Goal: Task Accomplishment & Management: Manage account settings

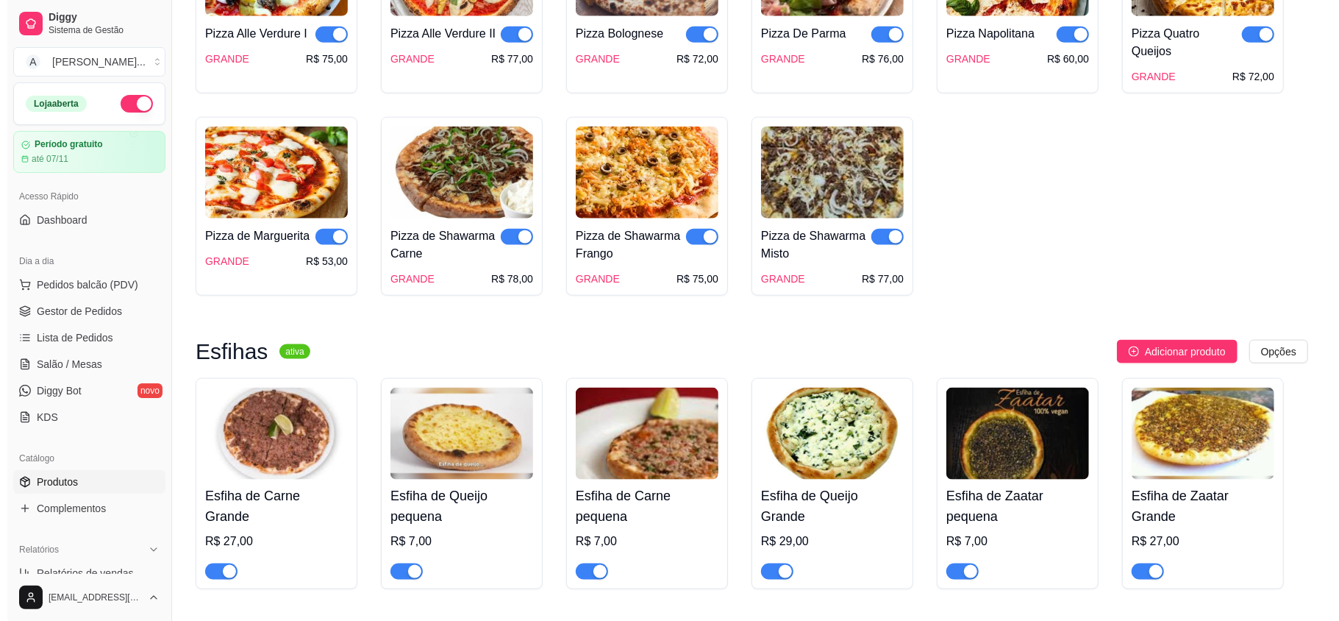
scroll to position [1372, 0]
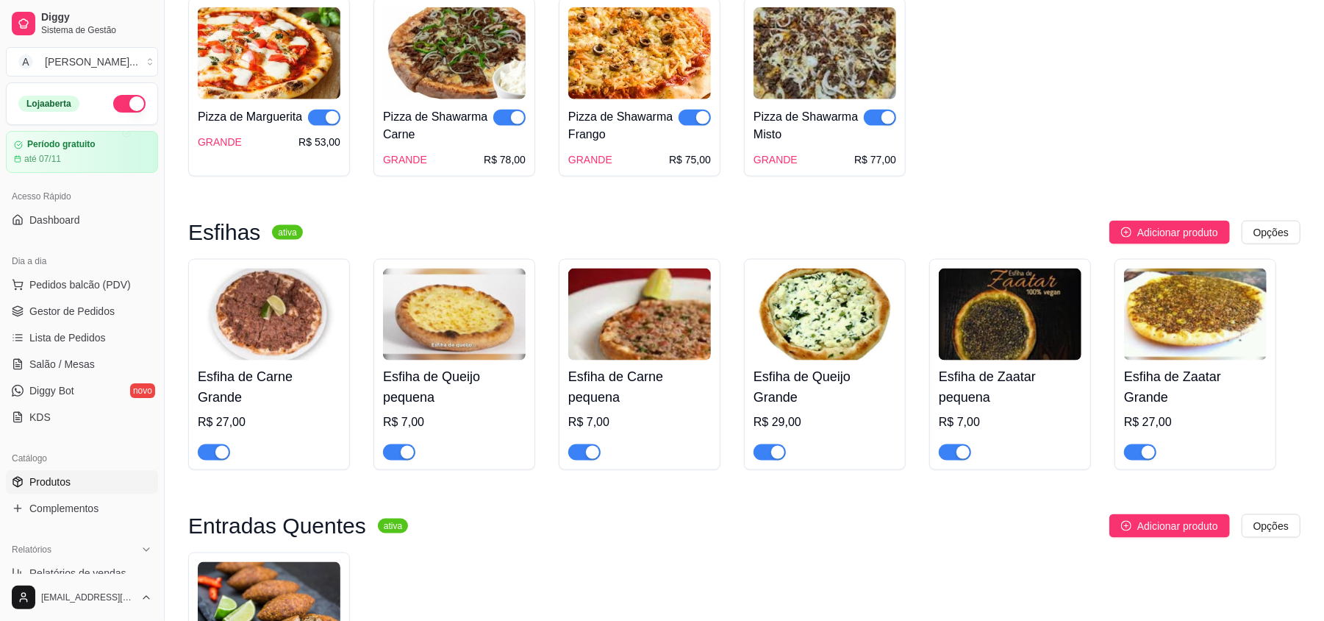
click at [1019, 338] on img at bounding box center [1010, 314] width 143 height 92
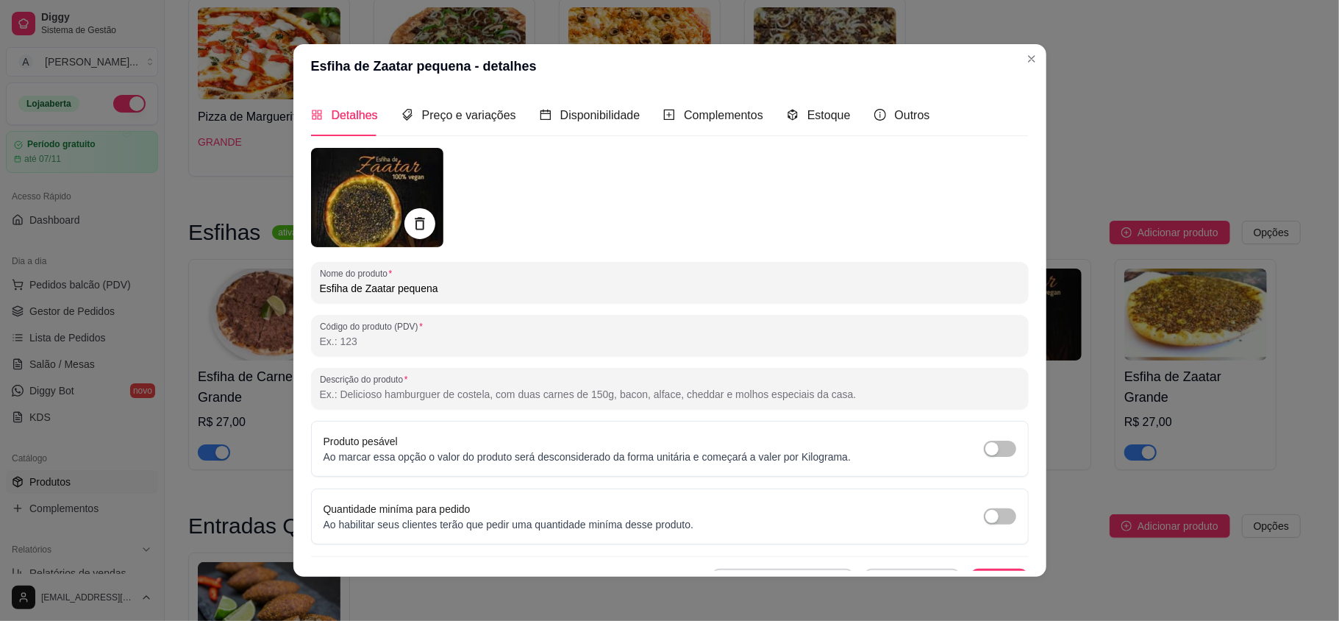
click at [411, 222] on icon at bounding box center [419, 223] width 17 height 17
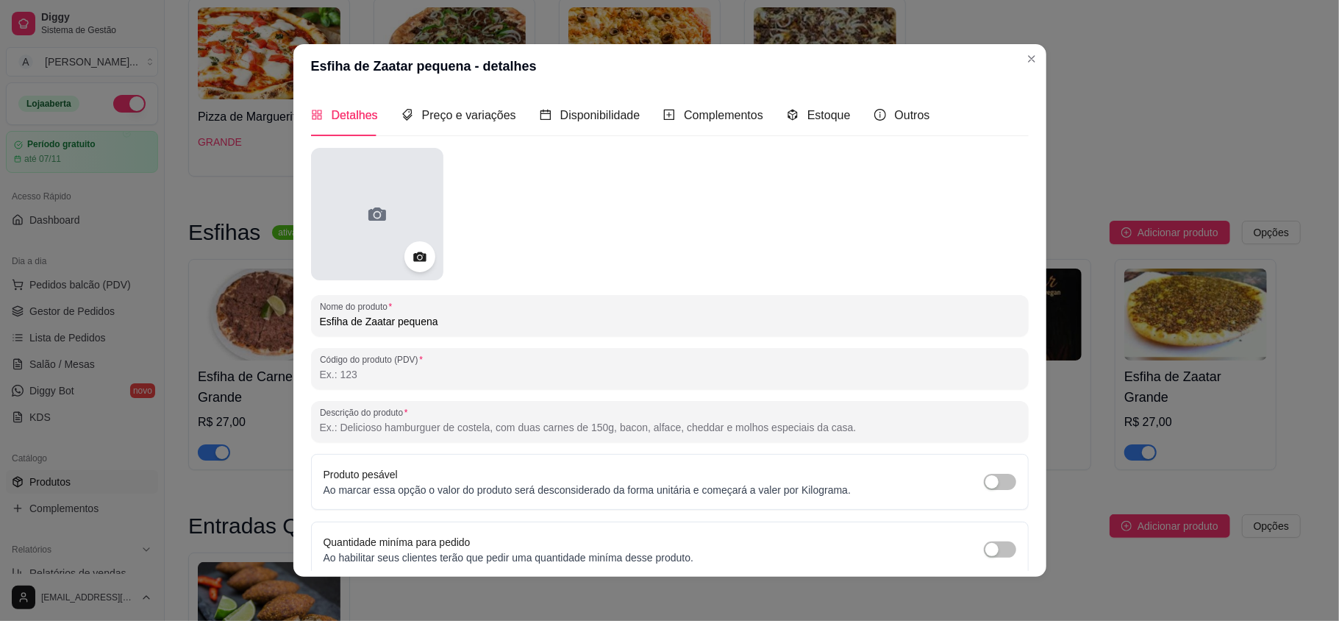
click at [392, 200] on div at bounding box center [377, 214] width 132 height 132
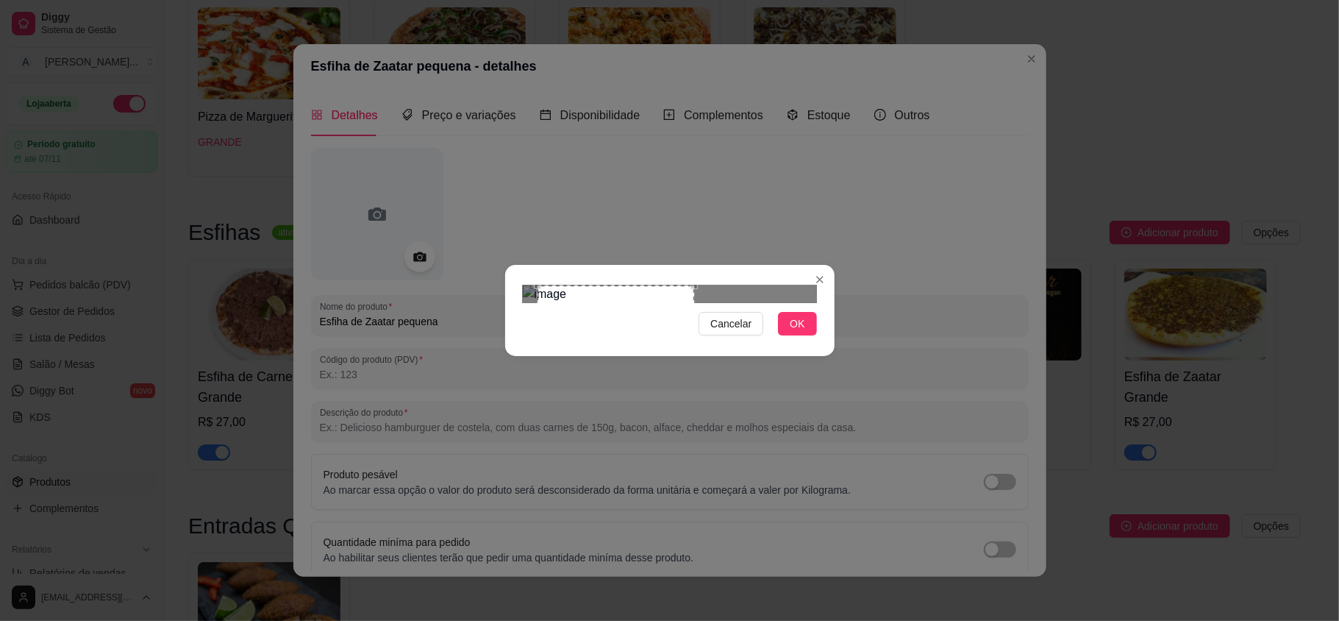
click at [694, 285] on div at bounding box center [670, 294] width 294 height 18
click at [510, 279] on div "Cancelar OK" at bounding box center [669, 310] width 329 height 62
click at [560, 291] on div "Use the arrow keys to move the crop selection area" at bounding box center [601, 369] width 157 height 157
click at [785, 335] on button "OK" at bounding box center [797, 324] width 38 height 24
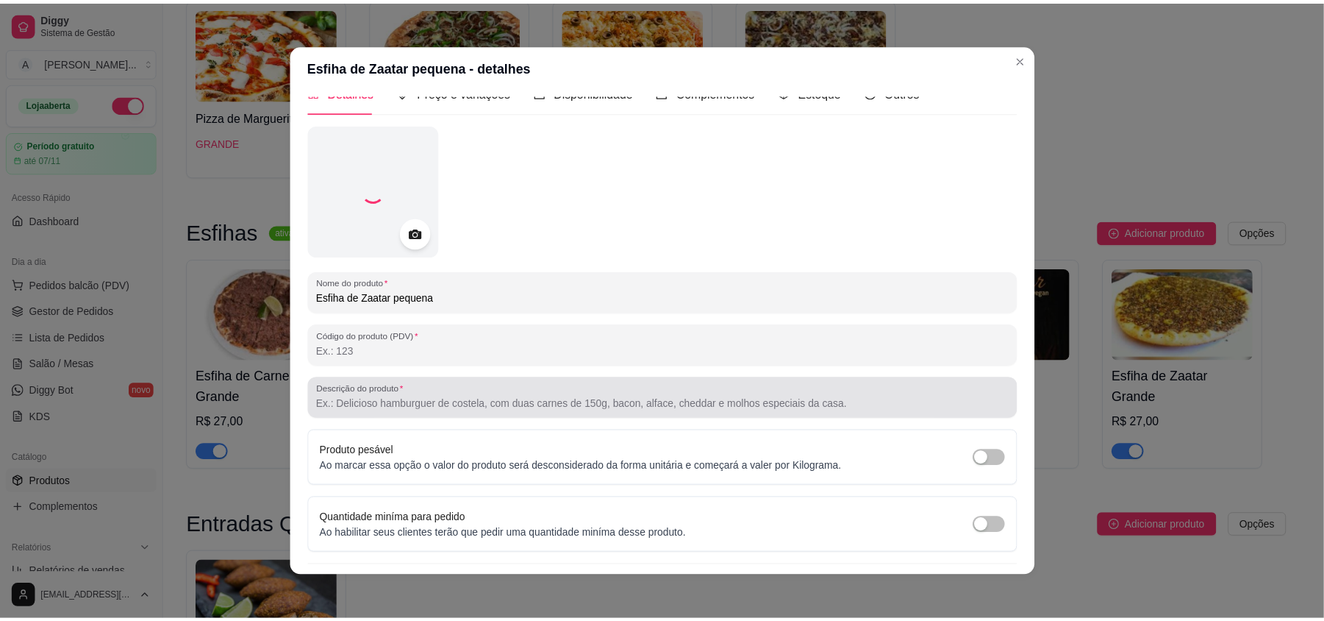
scroll to position [62, 0]
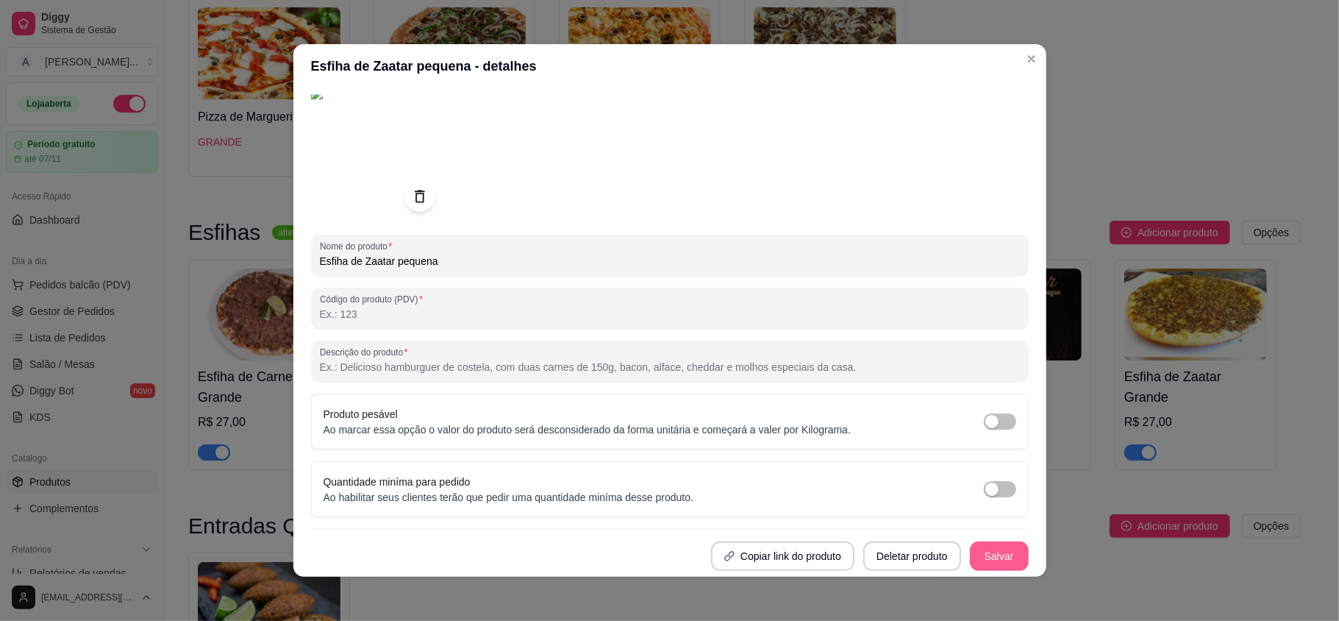
click at [970, 565] on button "Salvar" at bounding box center [999, 555] width 59 height 29
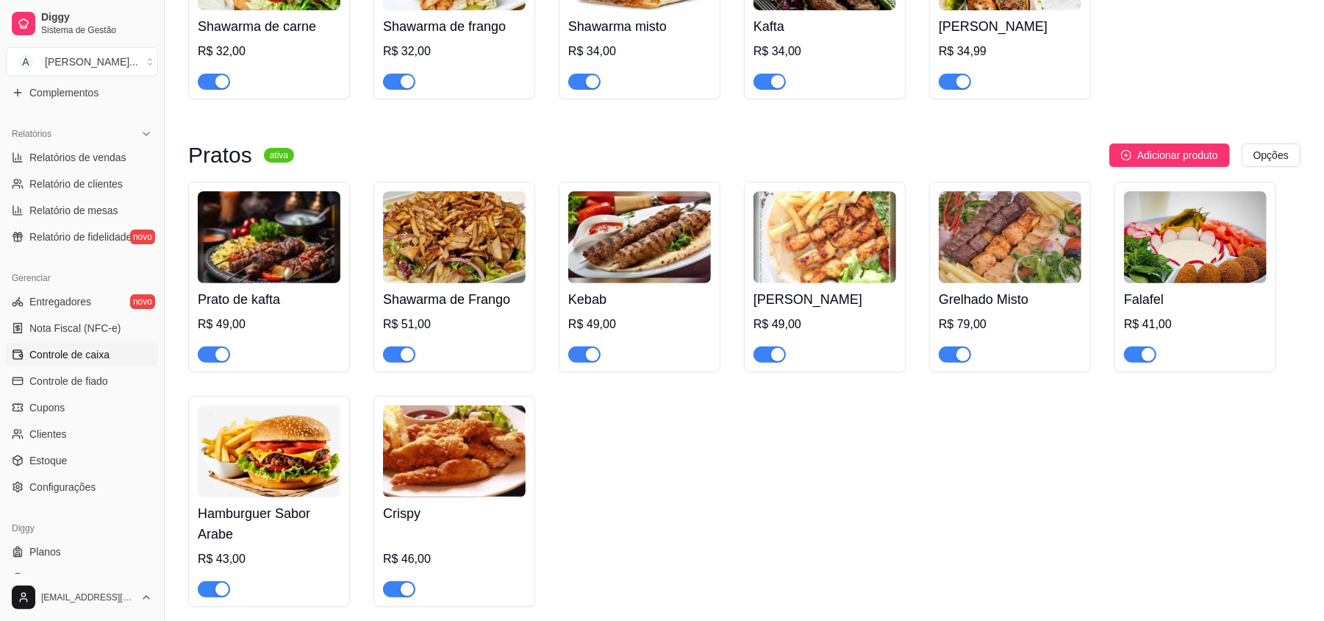
scroll to position [438, 0]
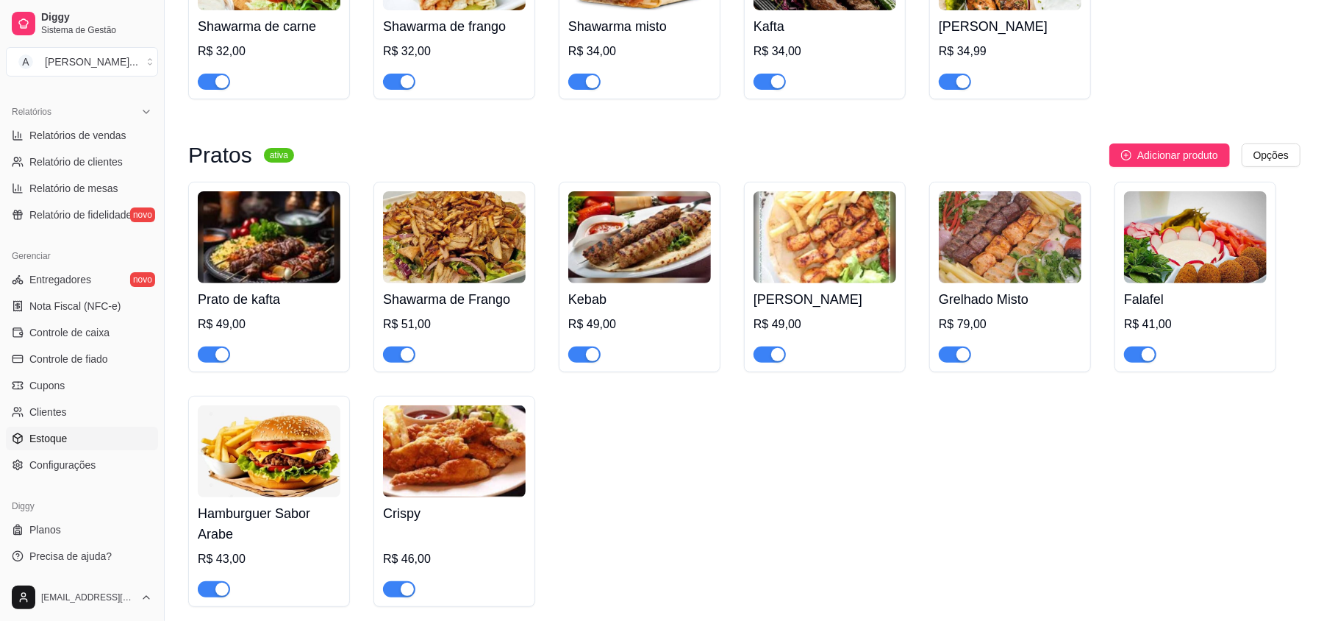
click at [50, 434] on span "Estoque" at bounding box center [48, 438] width 38 height 15
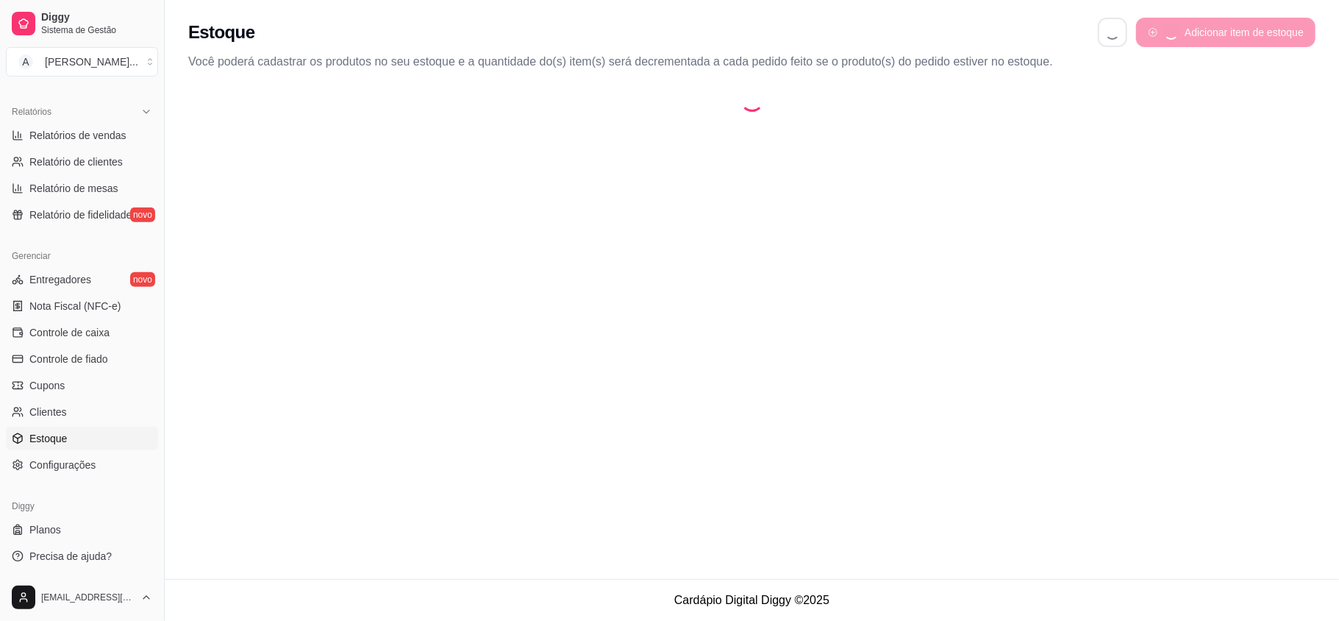
select select "QUANTITY_ORDER"
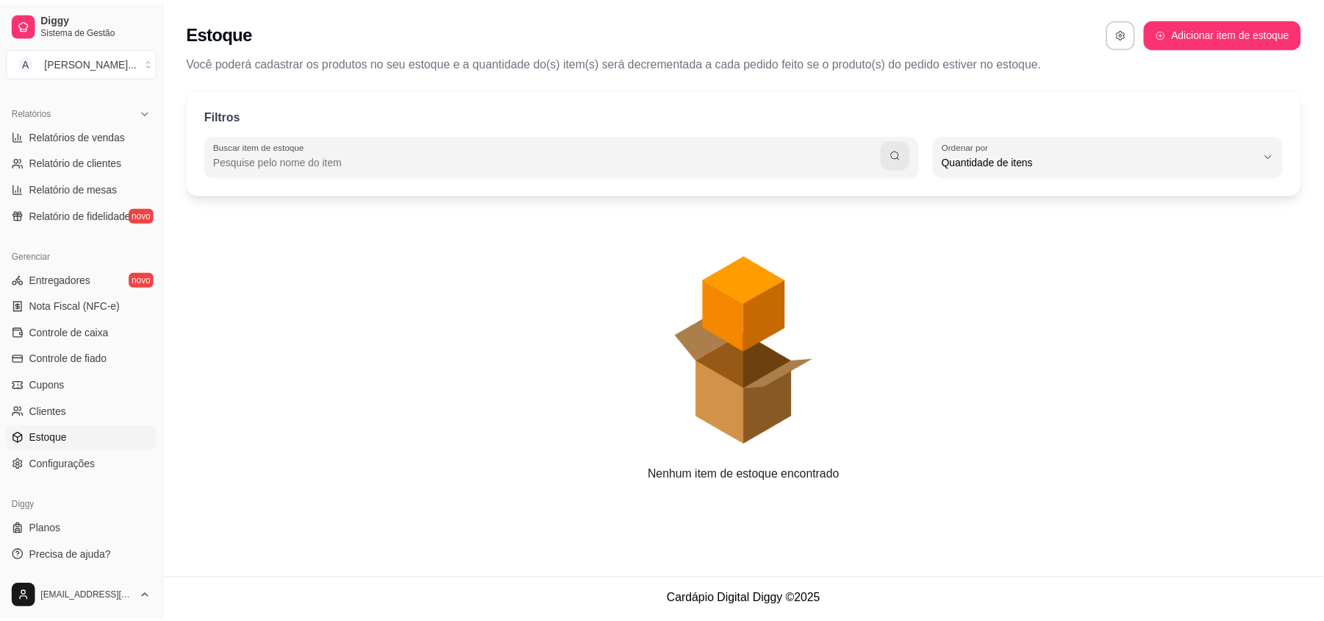
scroll to position [13, 0]
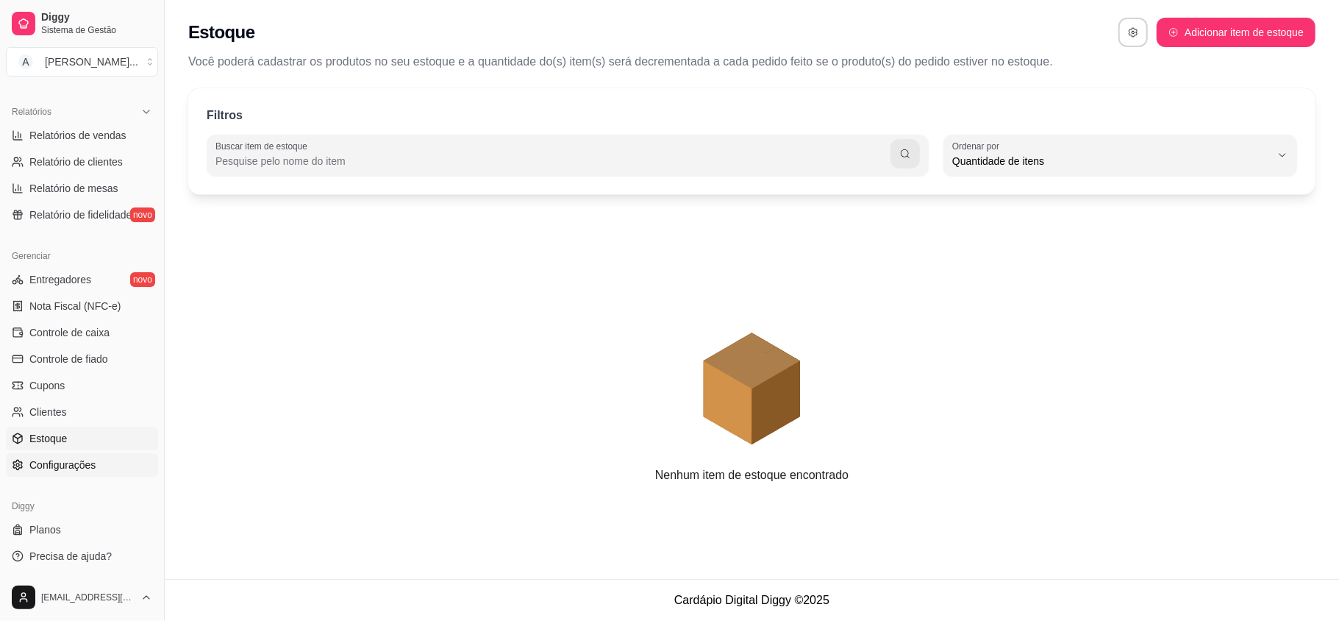
click at [81, 466] on span "Configurações" at bounding box center [62, 464] width 66 height 15
